Goal: Information Seeking & Learning: Learn about a topic

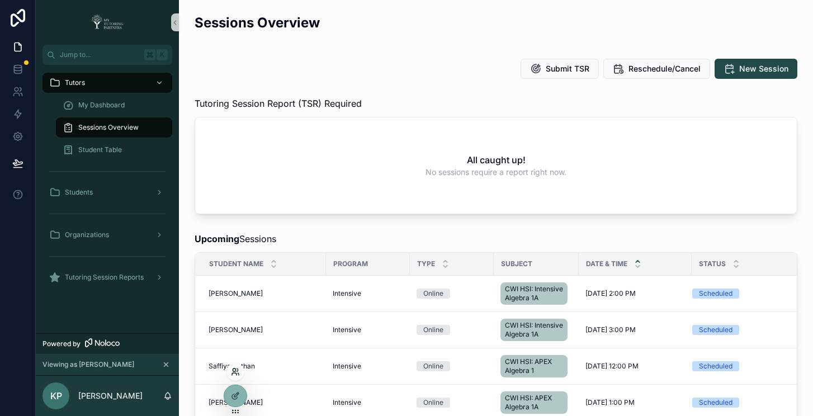
click at [236, 369] on icon at bounding box center [235, 371] width 9 height 9
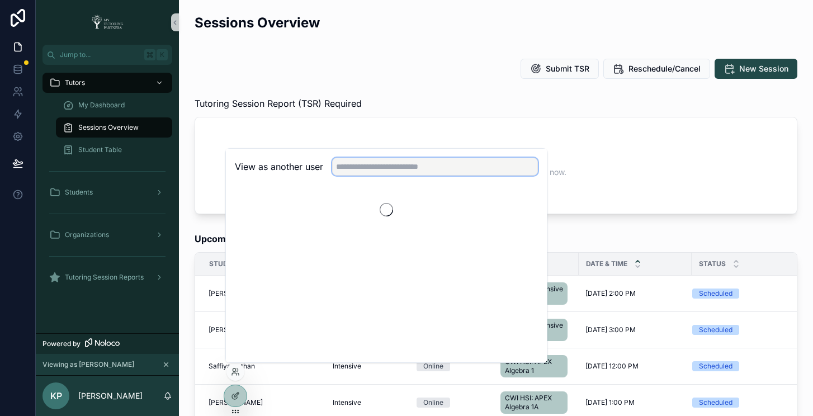
click at [424, 167] on input "text" at bounding box center [435, 167] width 206 height 18
type input "*****"
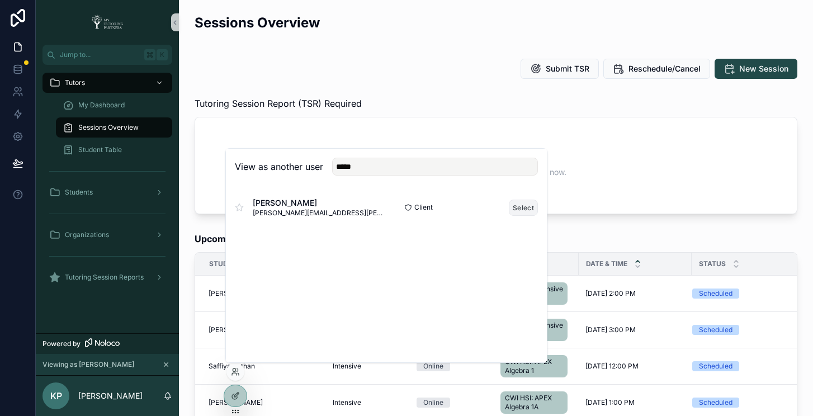
click at [529, 210] on button "Select" at bounding box center [523, 208] width 29 height 16
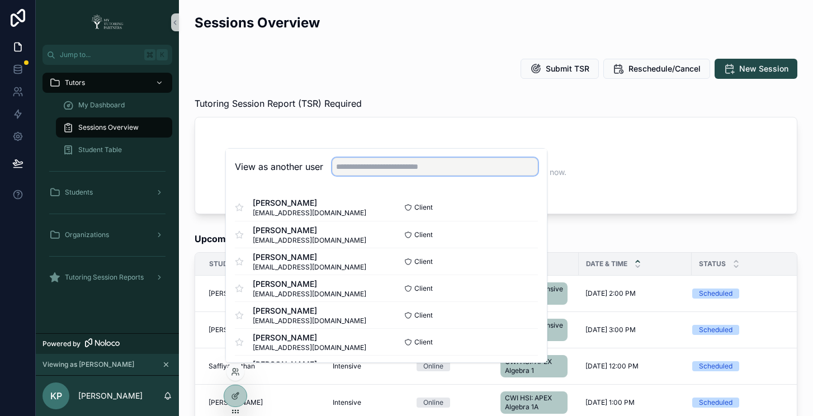
click at [436, 163] on input "text" at bounding box center [435, 167] width 206 height 18
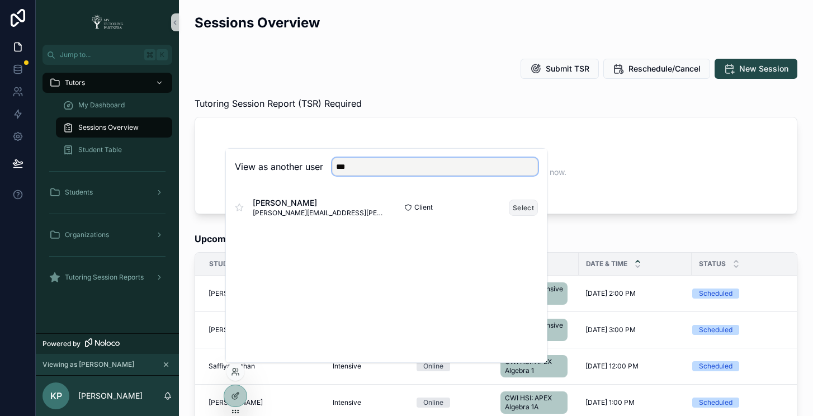
type input "***"
click at [519, 206] on button "Select" at bounding box center [523, 208] width 29 height 16
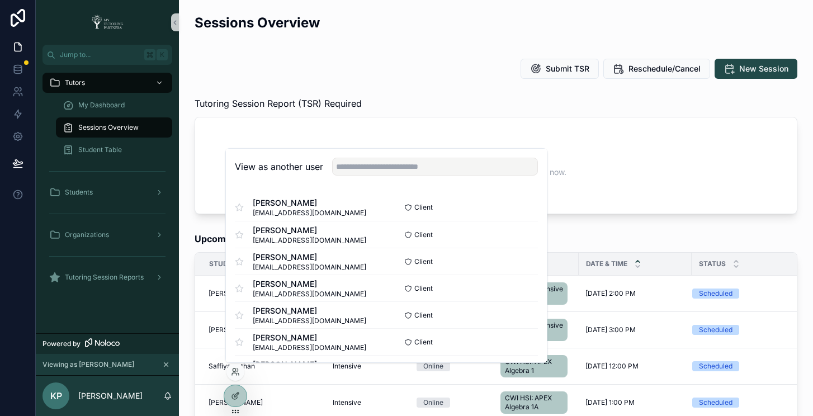
click at [408, 62] on div "Submit TSR Reschedule/Cancel New Session" at bounding box center [496, 69] width 603 height 20
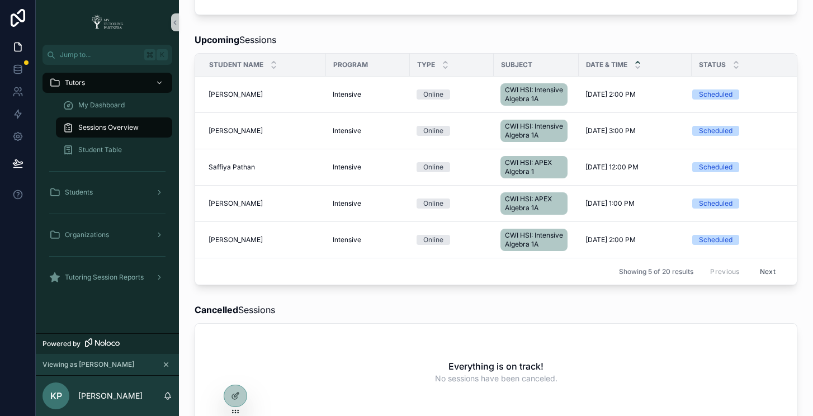
scroll to position [411, 0]
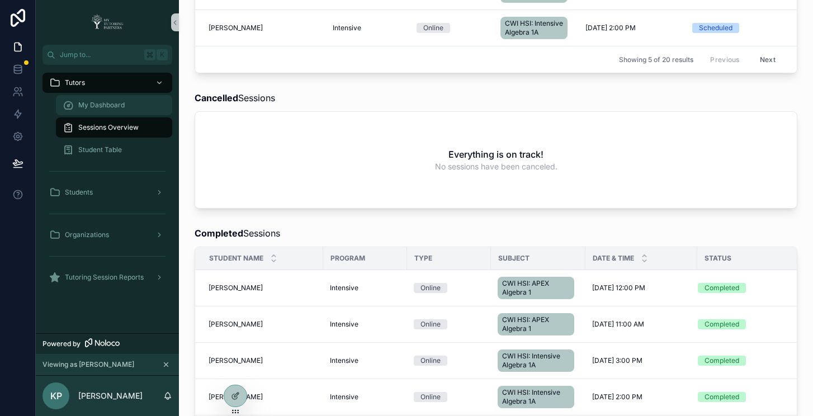
click at [104, 105] on span "My Dashboard" at bounding box center [101, 105] width 46 height 9
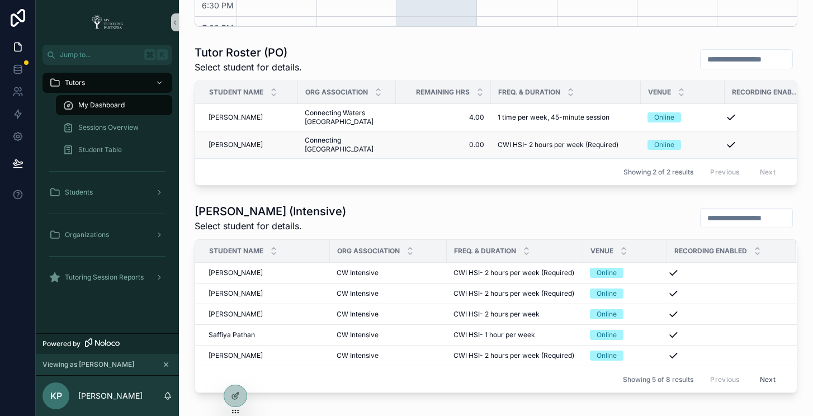
scroll to position [467, 0]
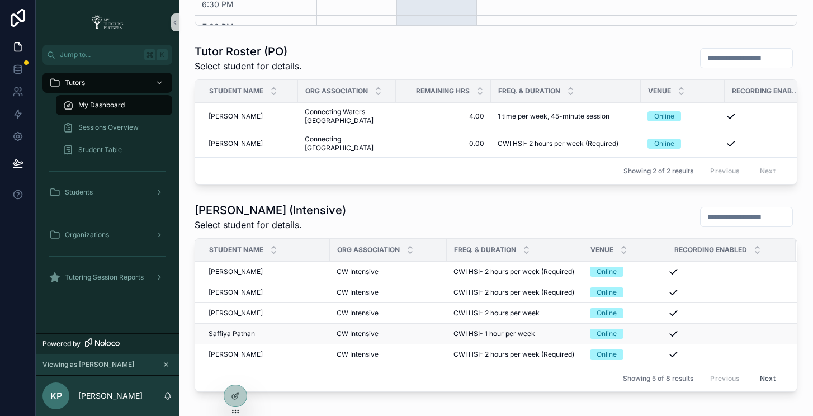
click at [252, 338] on span "Saffiya Pathan" at bounding box center [232, 333] width 46 height 9
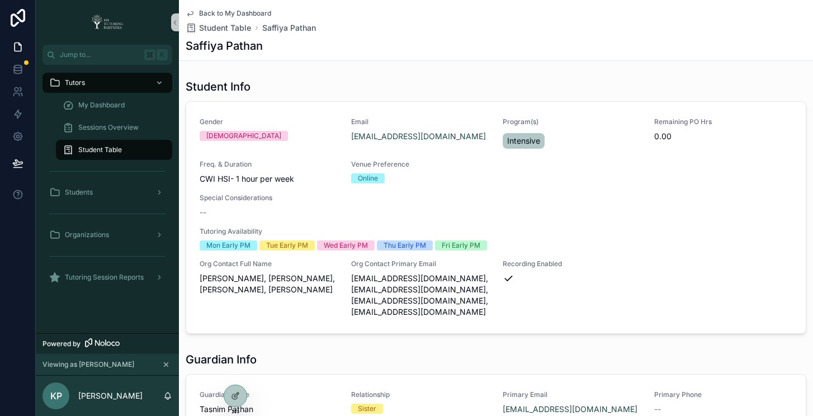
click at [191, 15] on icon "scrollable content" at bounding box center [190, 14] width 6 height 4
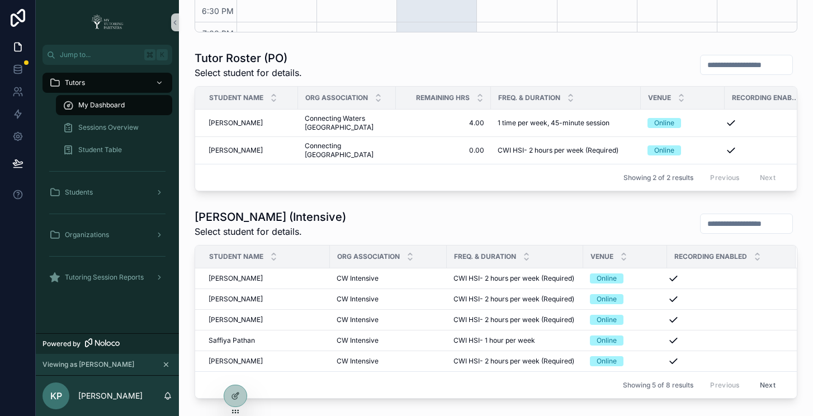
scroll to position [553, 0]
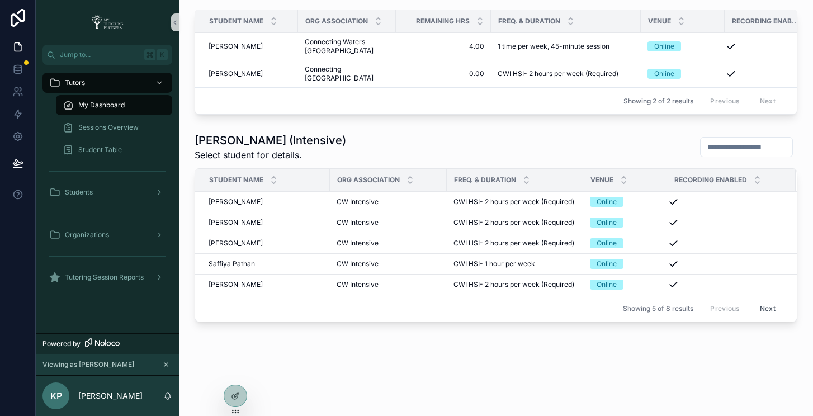
click at [754, 300] on button "Next" at bounding box center [767, 308] width 31 height 17
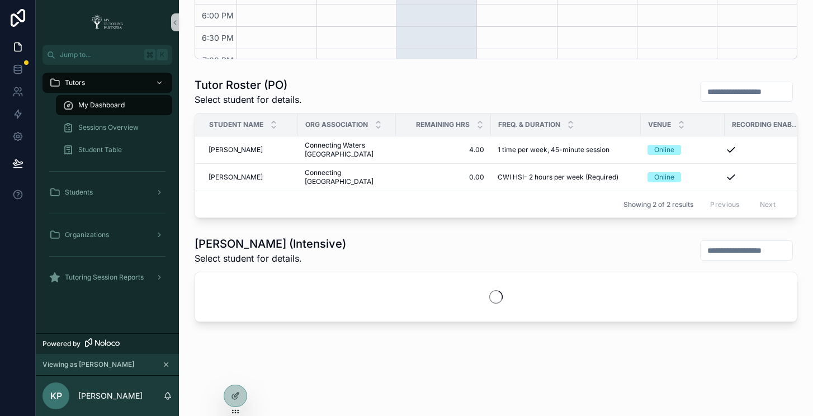
scroll to position [512, 0]
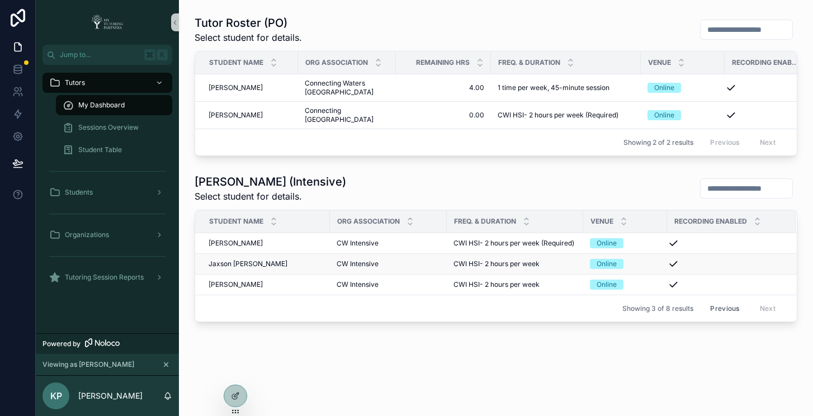
click at [244, 259] on span "Jaxson [PERSON_NAME]" at bounding box center [248, 263] width 79 height 9
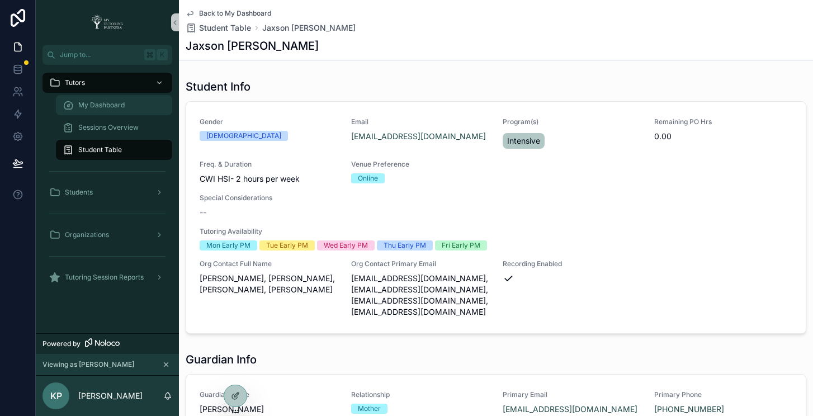
click at [101, 104] on span "My Dashboard" at bounding box center [101, 105] width 46 height 9
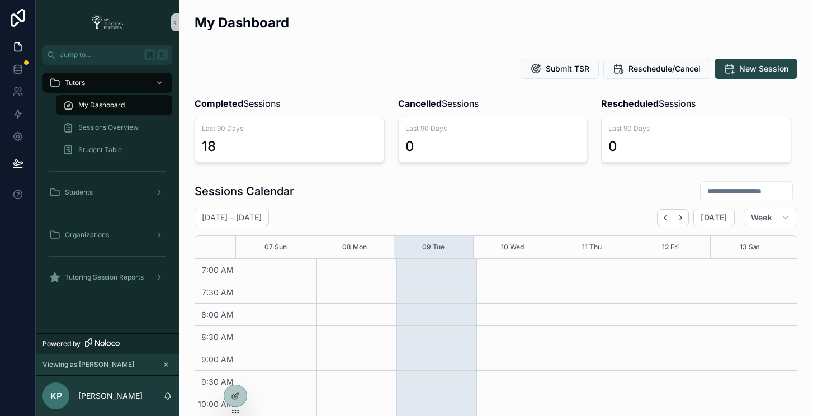
scroll to position [313, 0]
